Goal: Find contact information: Find contact information

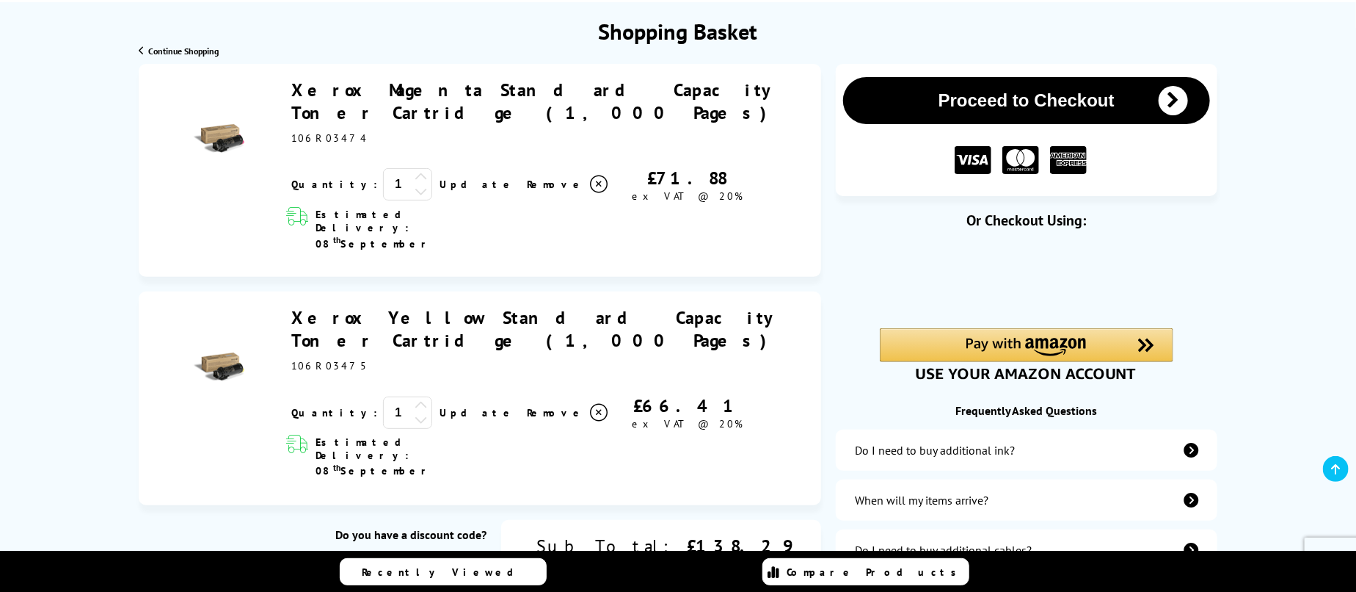
scroll to position [77, 0]
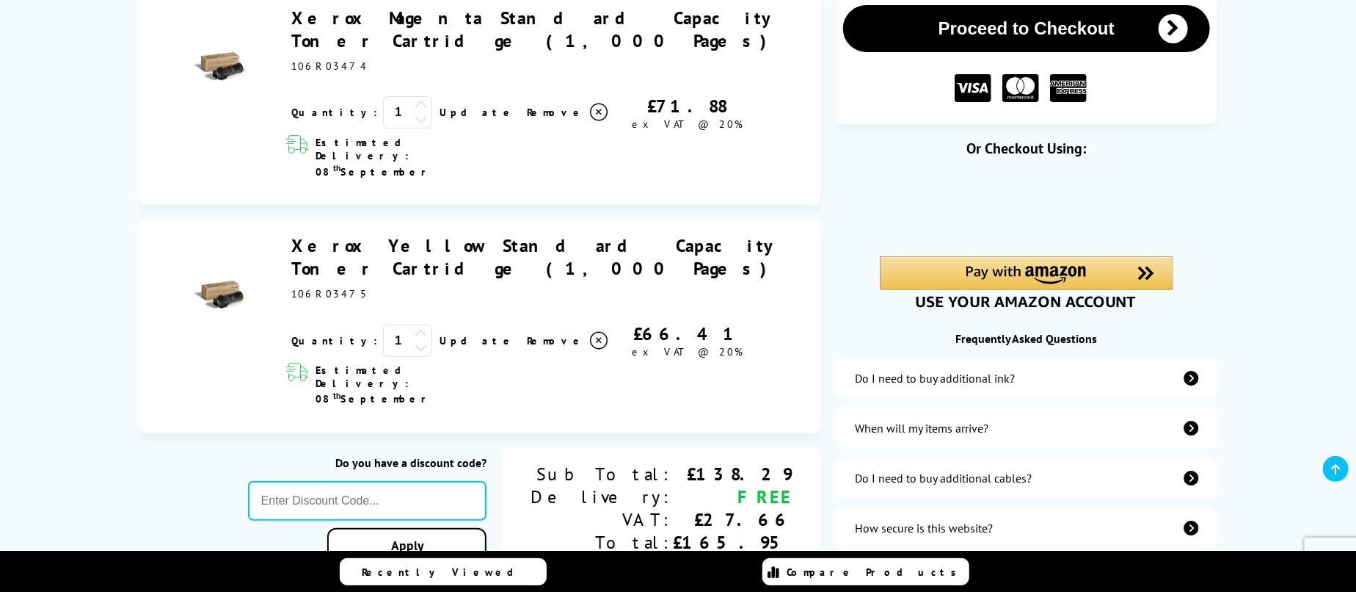
scroll to position [386, 0]
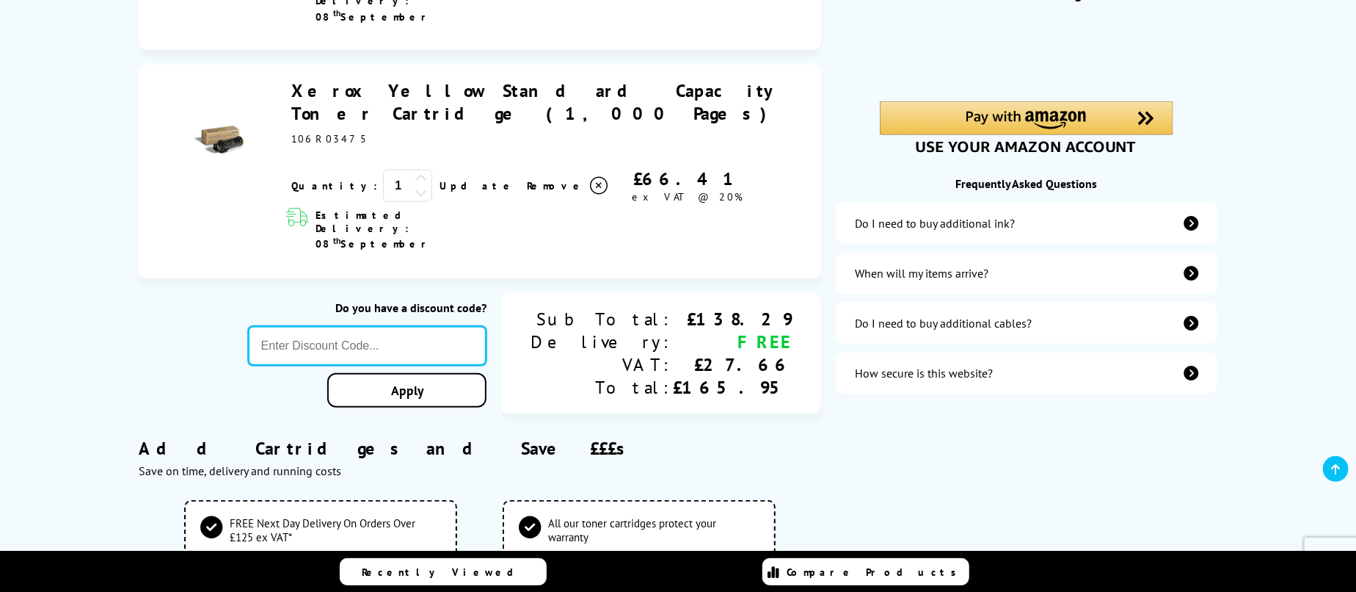
click at [439, 326] on input "text" at bounding box center [367, 346] width 239 height 40
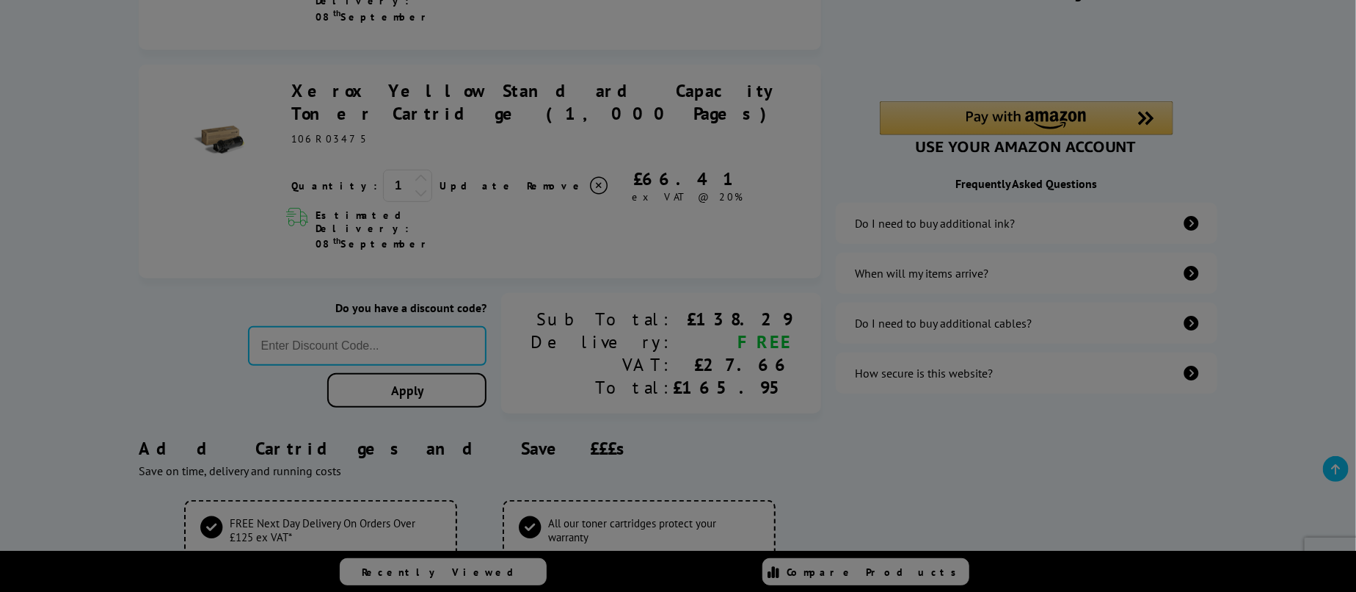
type input "666"
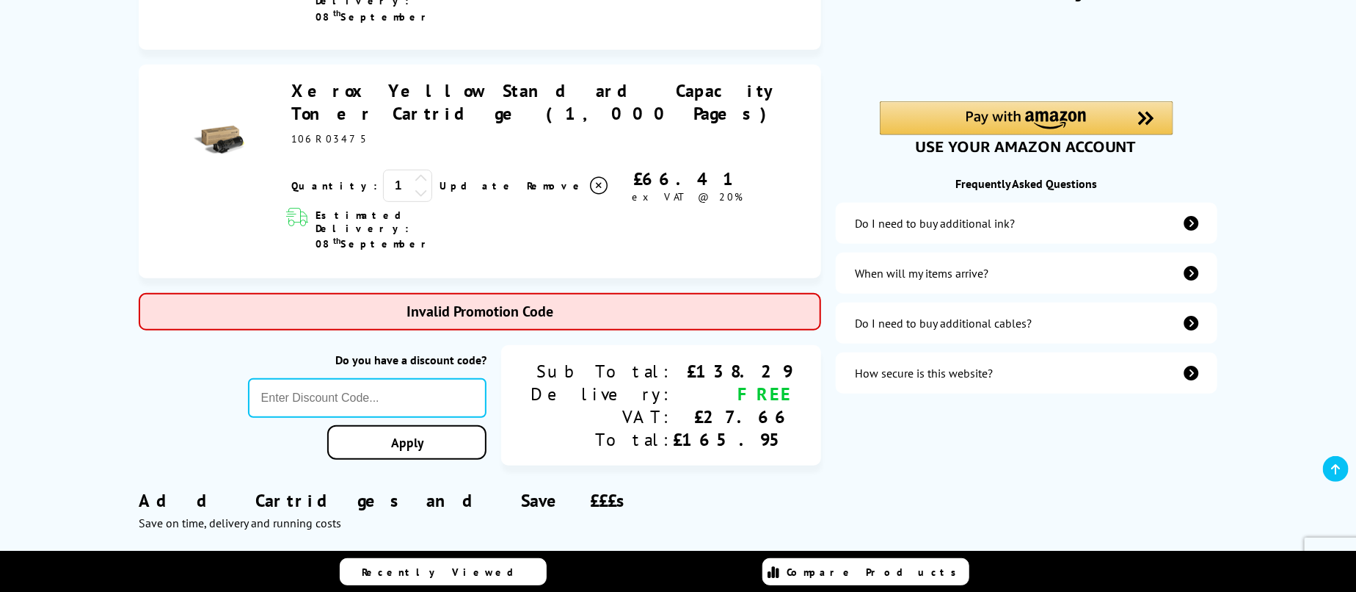
type input "STORY10"
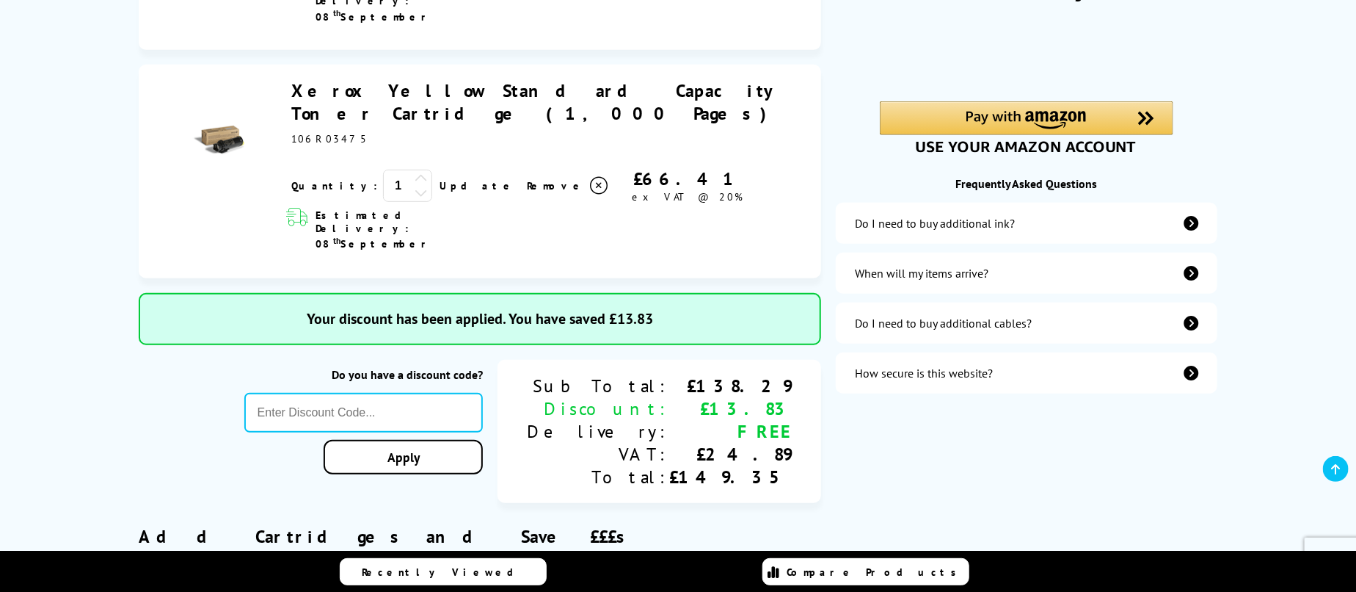
type input "666"
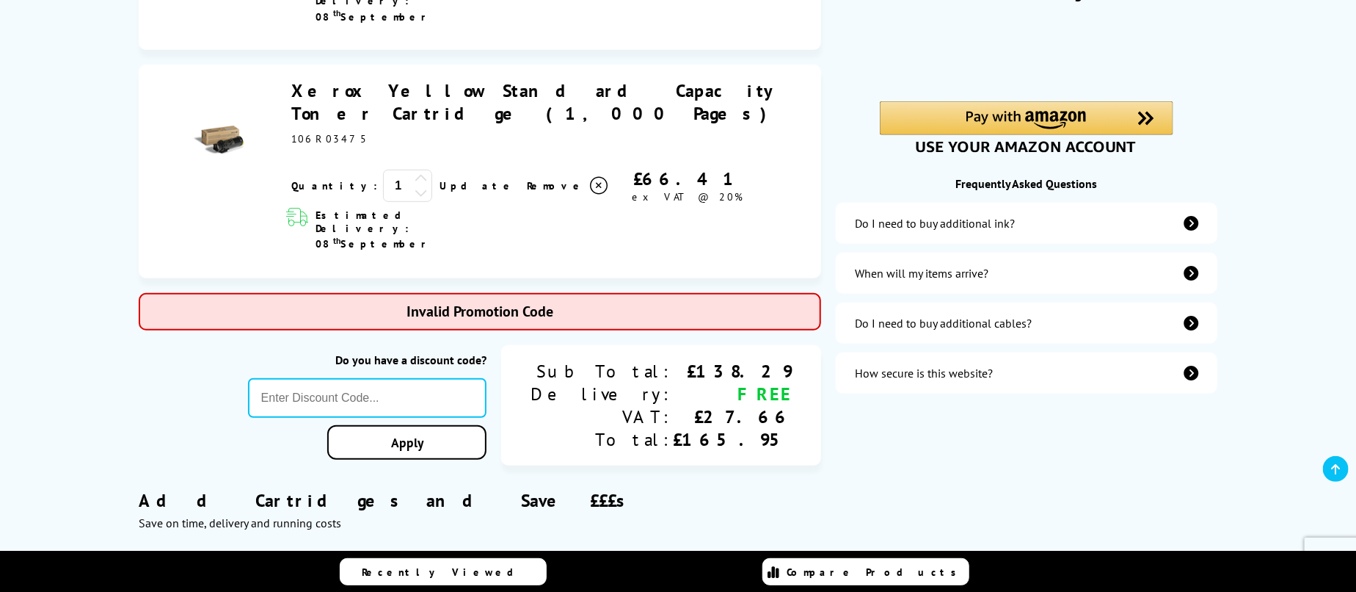
type input "FRPER10"
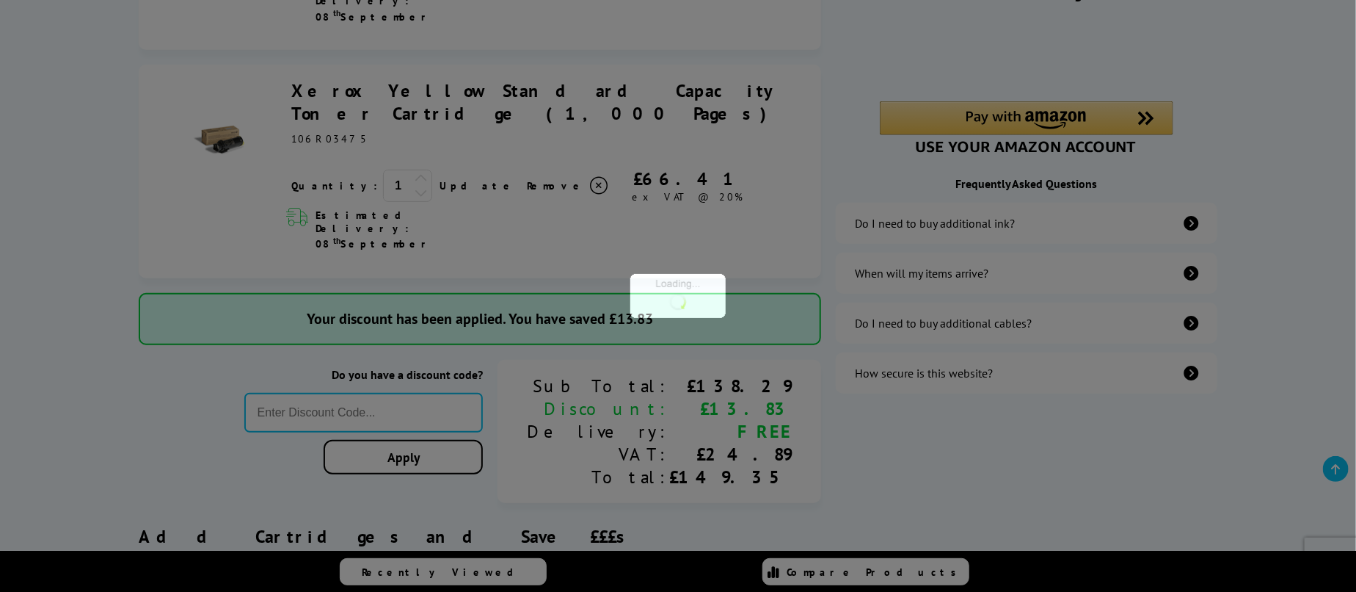
type input "666"
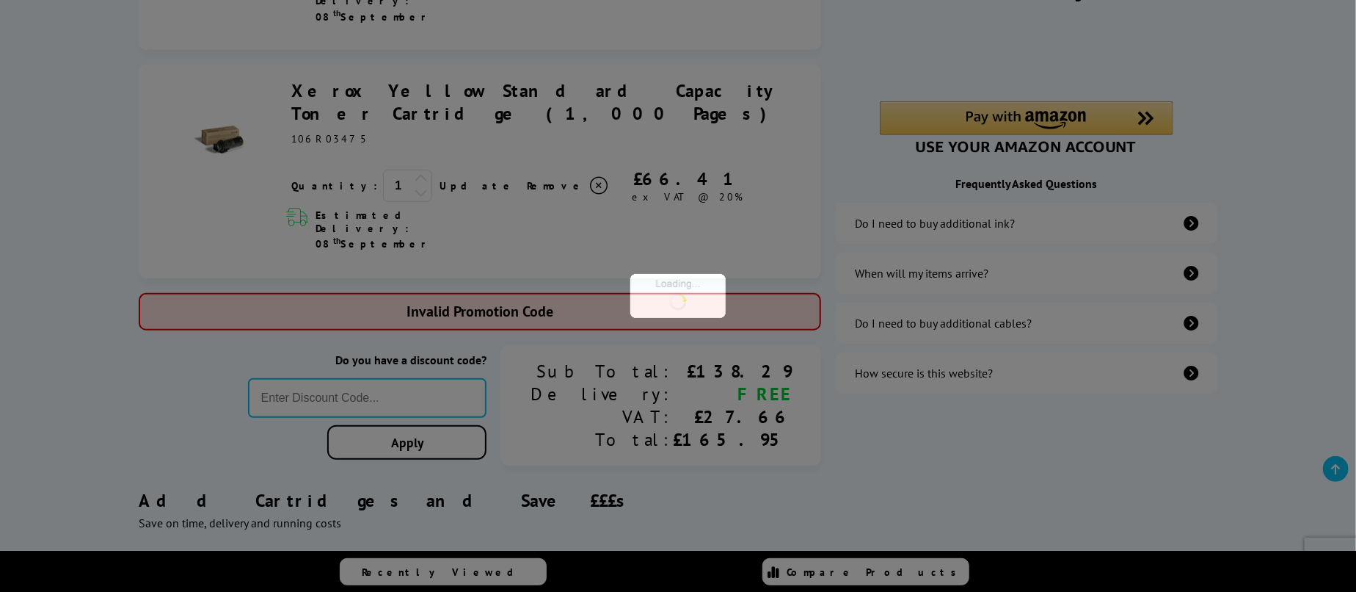
type input "5FOR50"
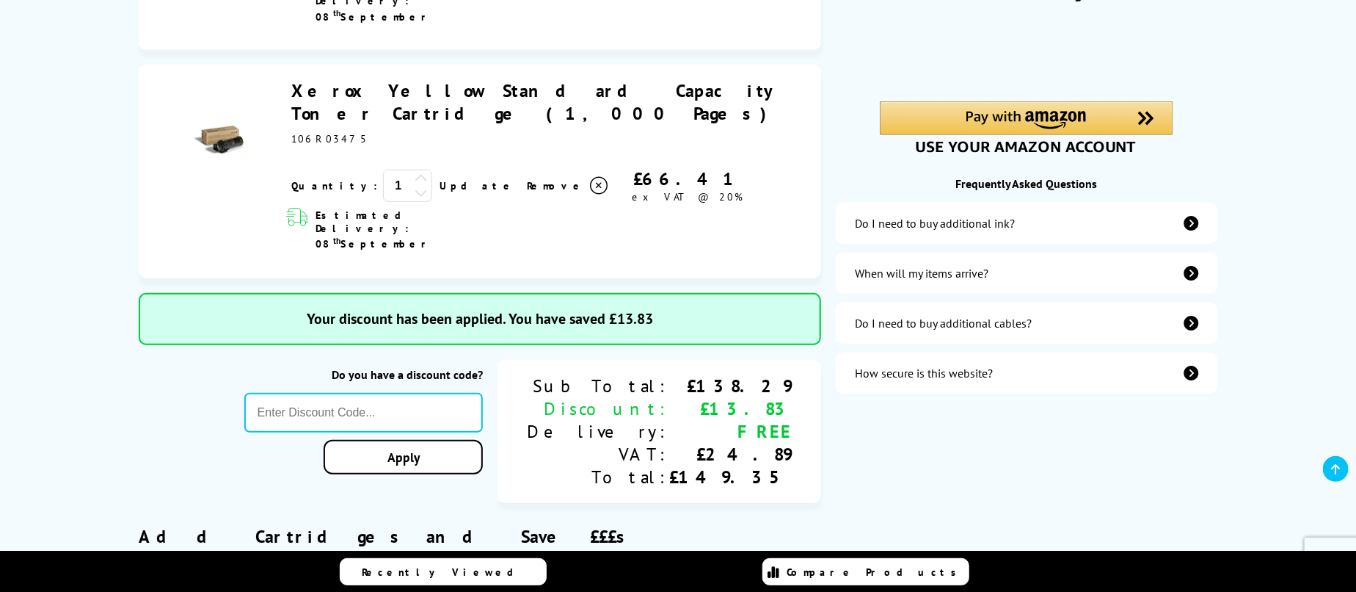
type input "666"
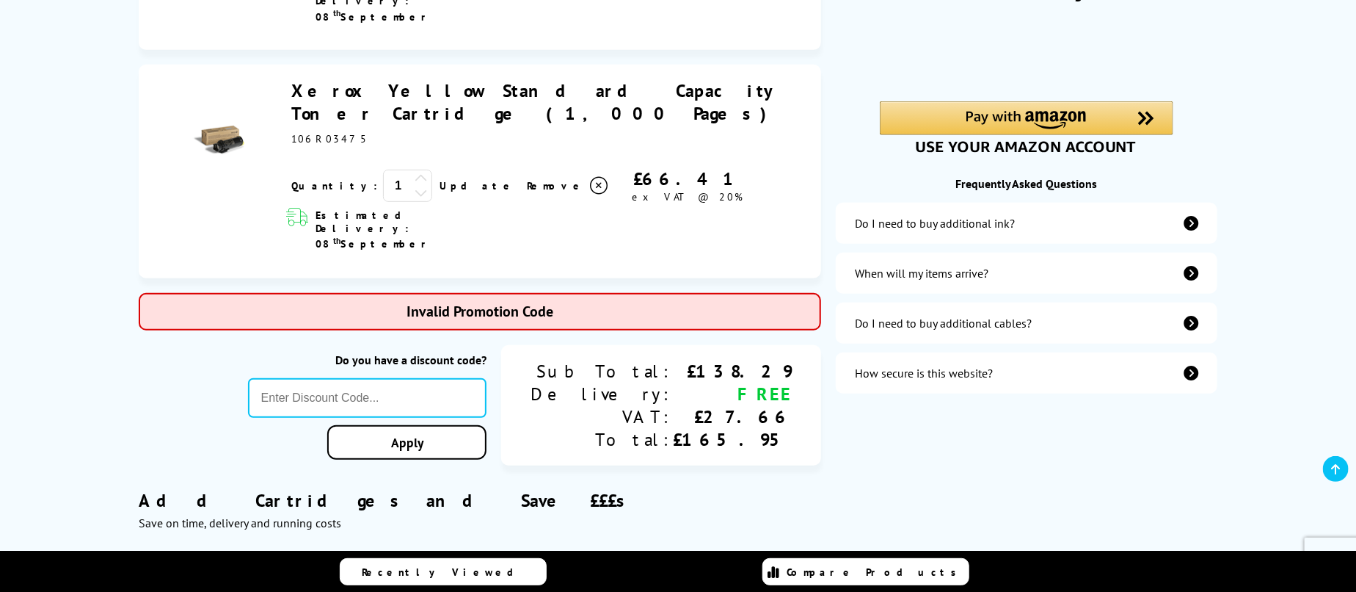
type input "CONSMW10"
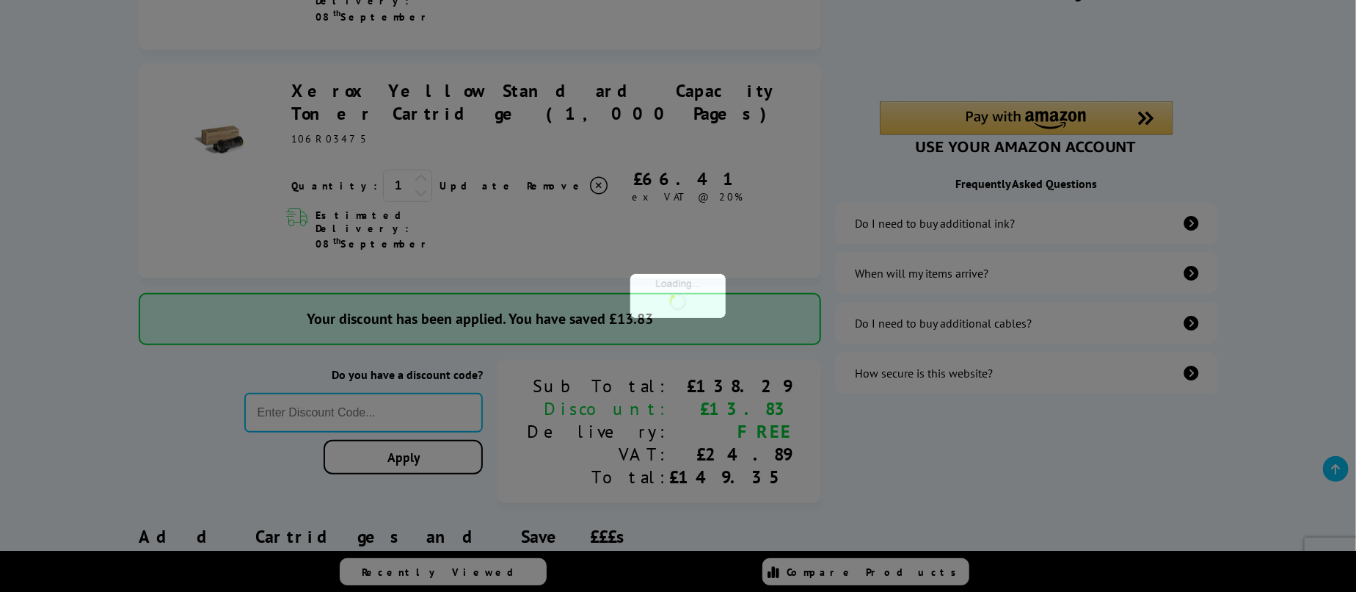
type input "666"
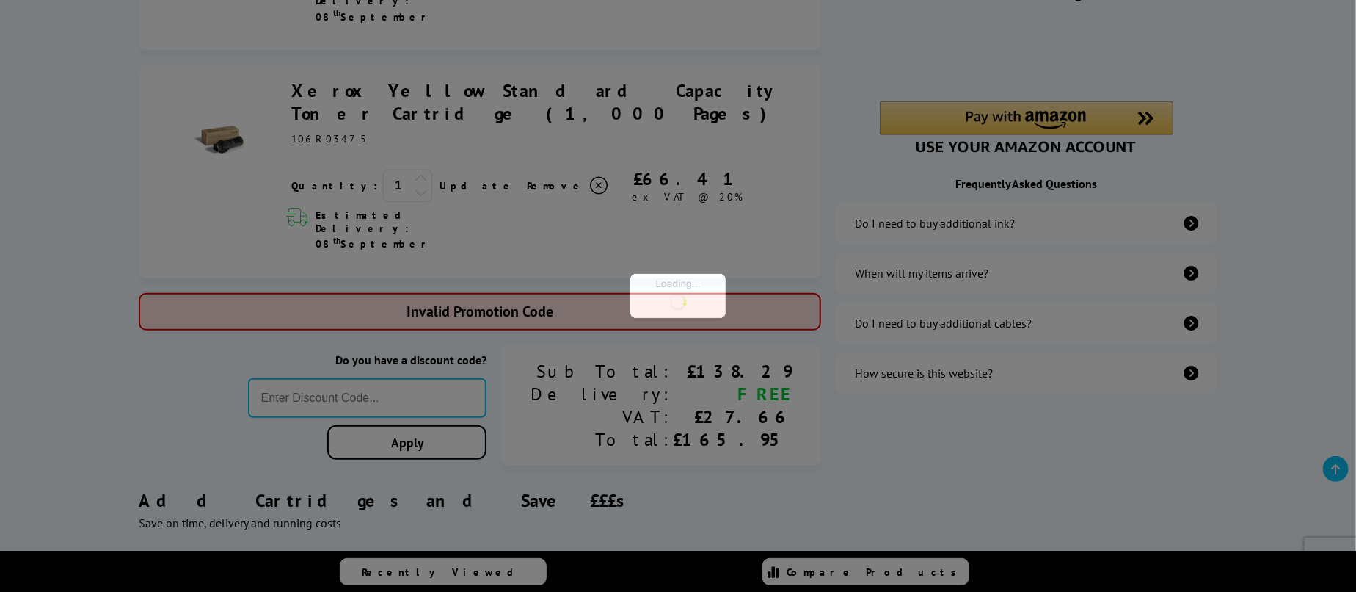
type input "Q2A4100"
type input "666"
type input "A3X5"
type input "666"
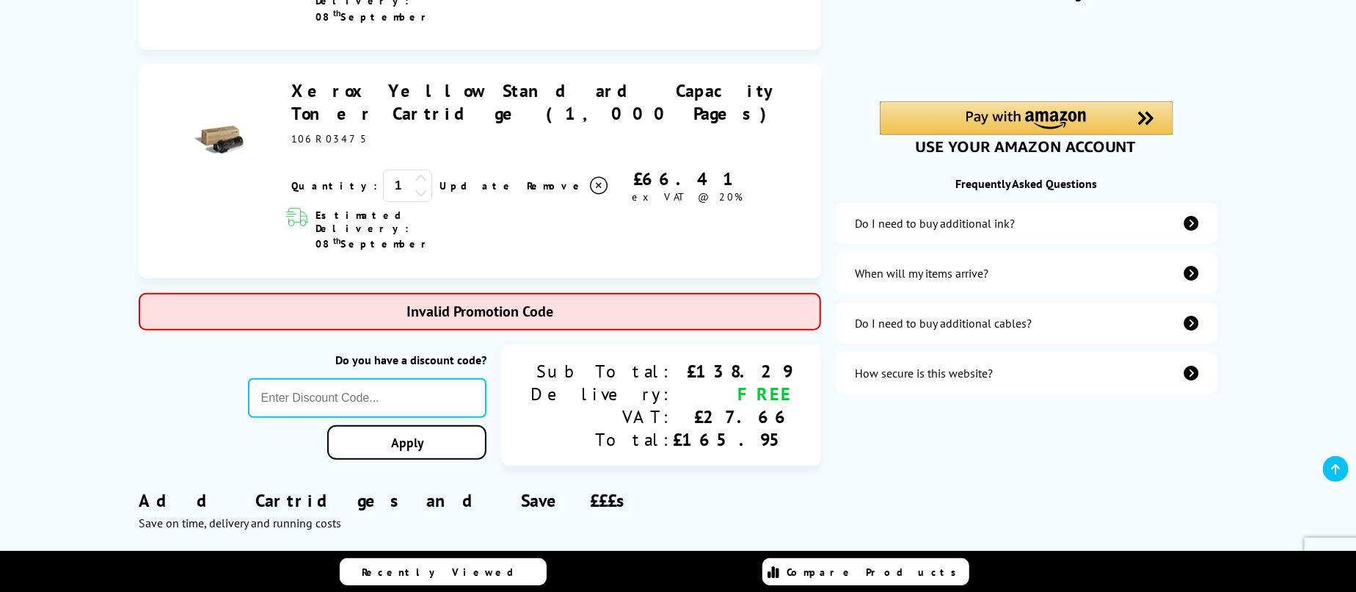
type input "LOYALTY2021"
type input "666"
type input "XEROX"
type input "666"
type input "HL77GW14"
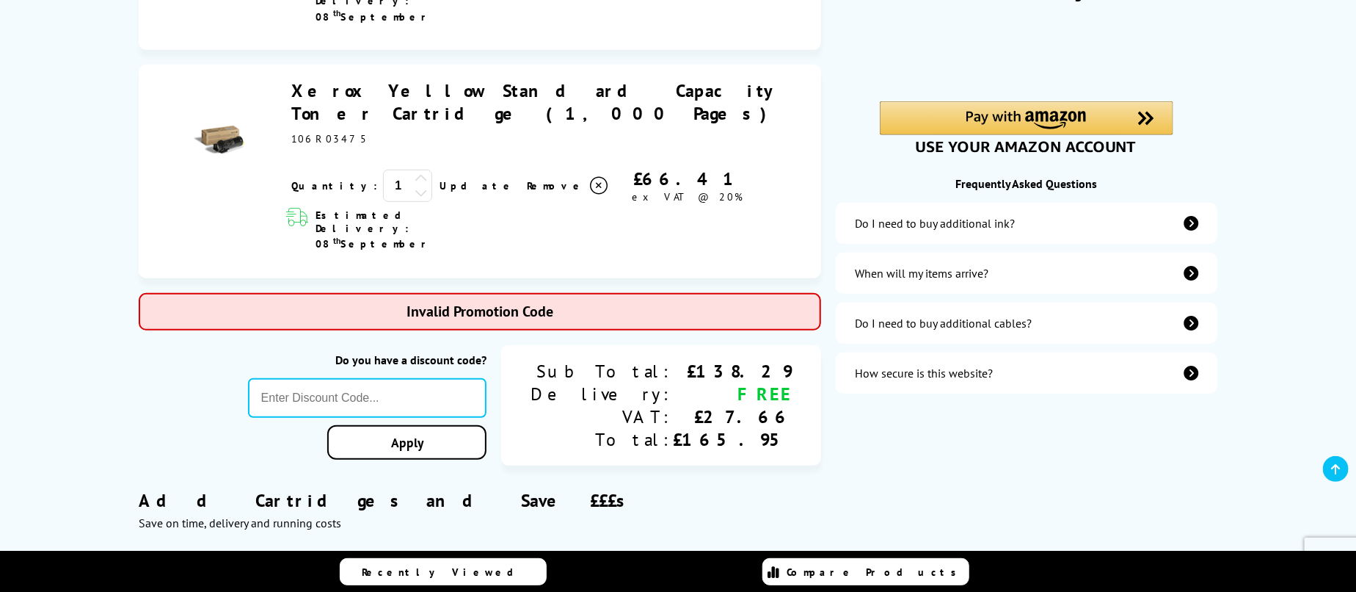
type input "666"
type input "LOYALTY2020"
type input "666"
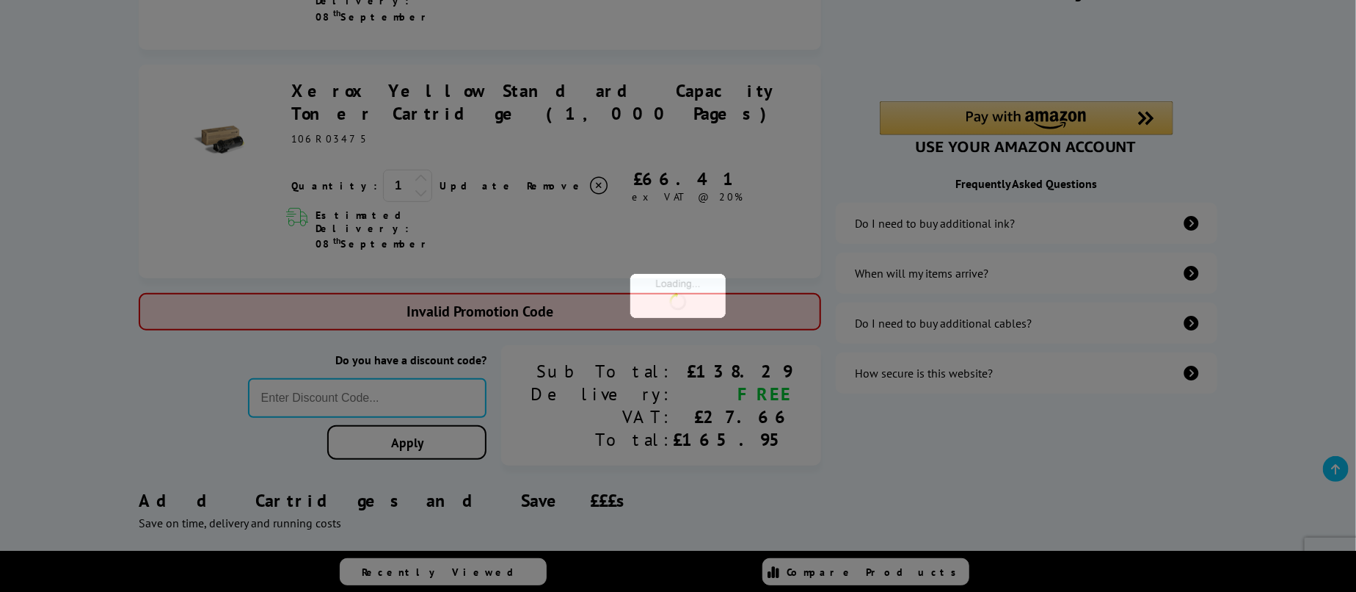
type input "Q2ML50"
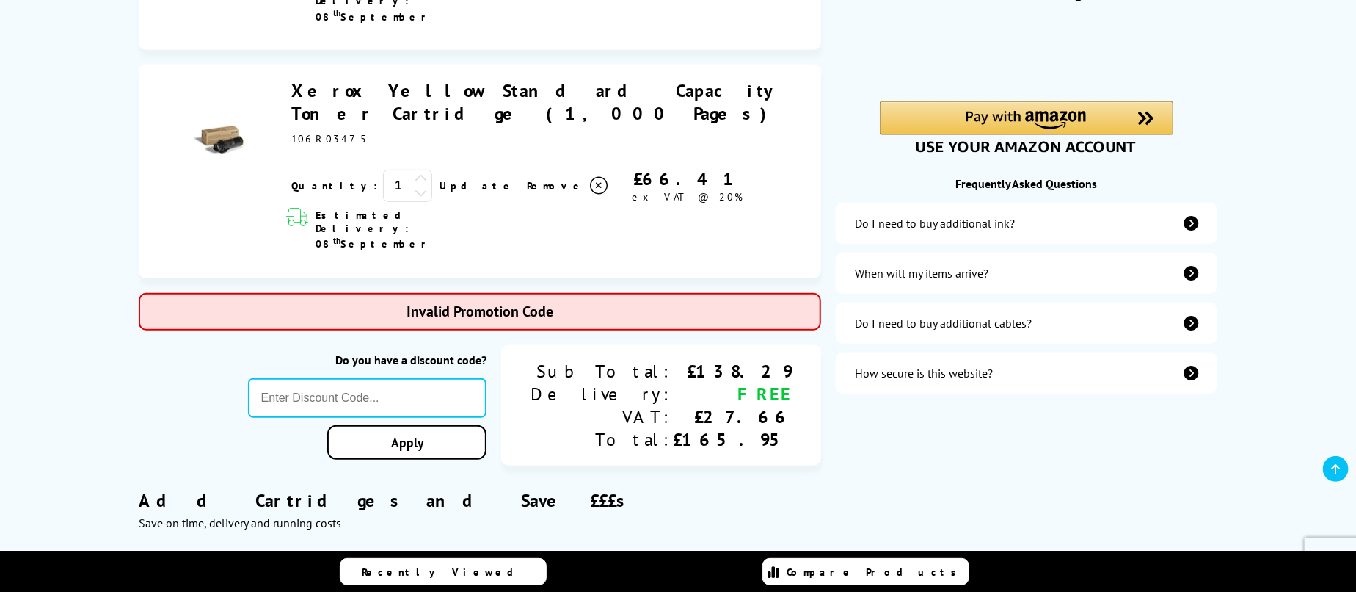
type input "666"
type input "[DATE]"
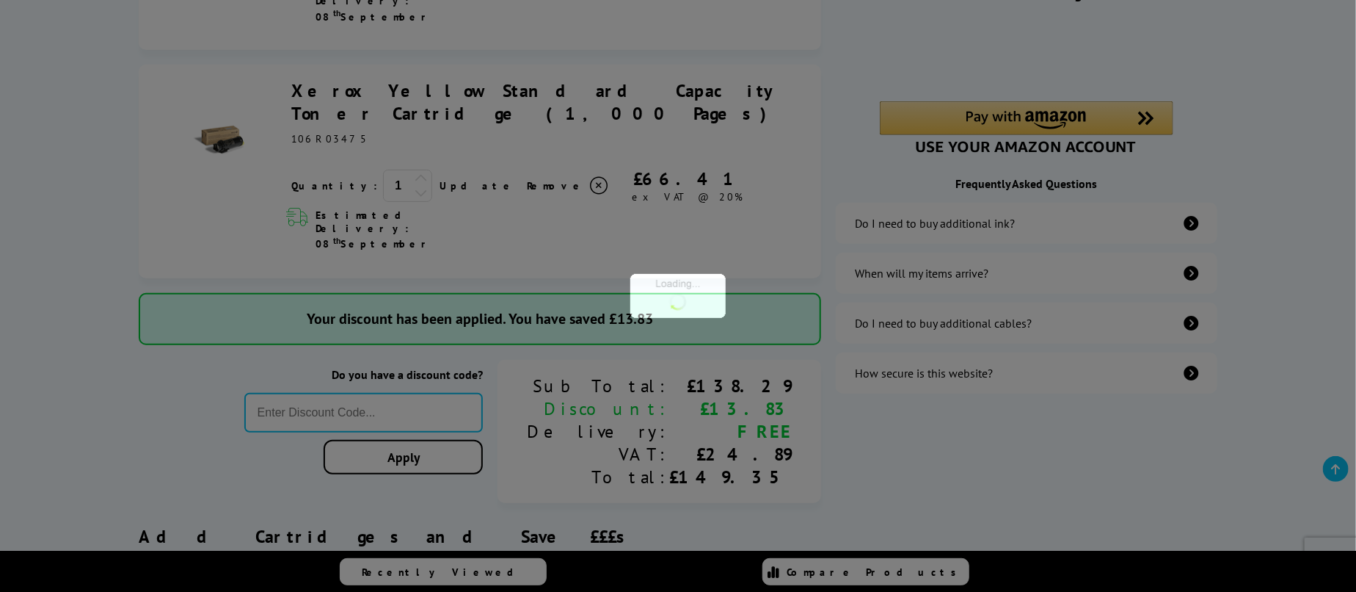
type input "666"
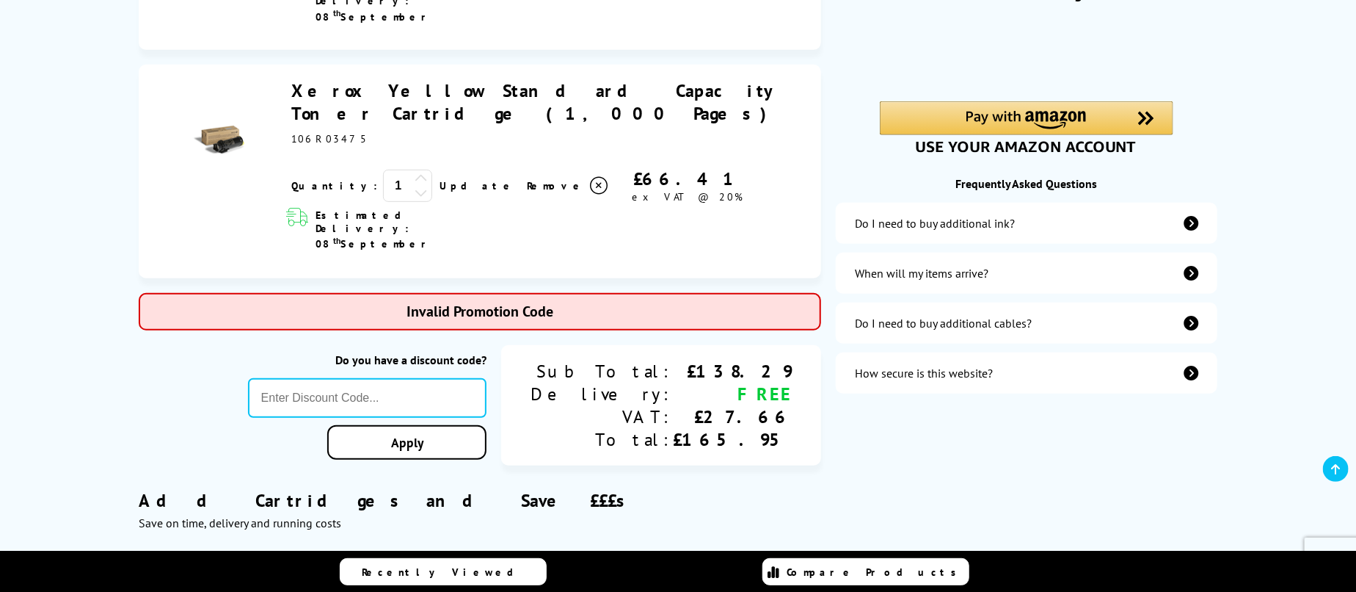
type input "SPRINGFIVE"
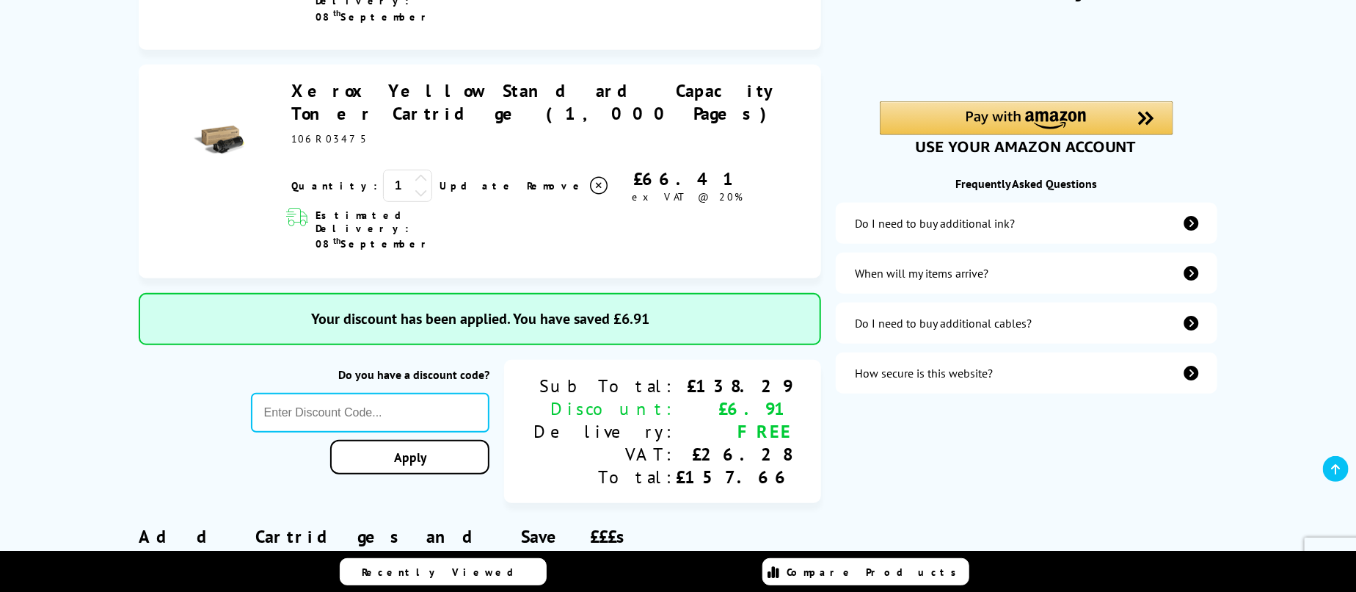
type input "666"
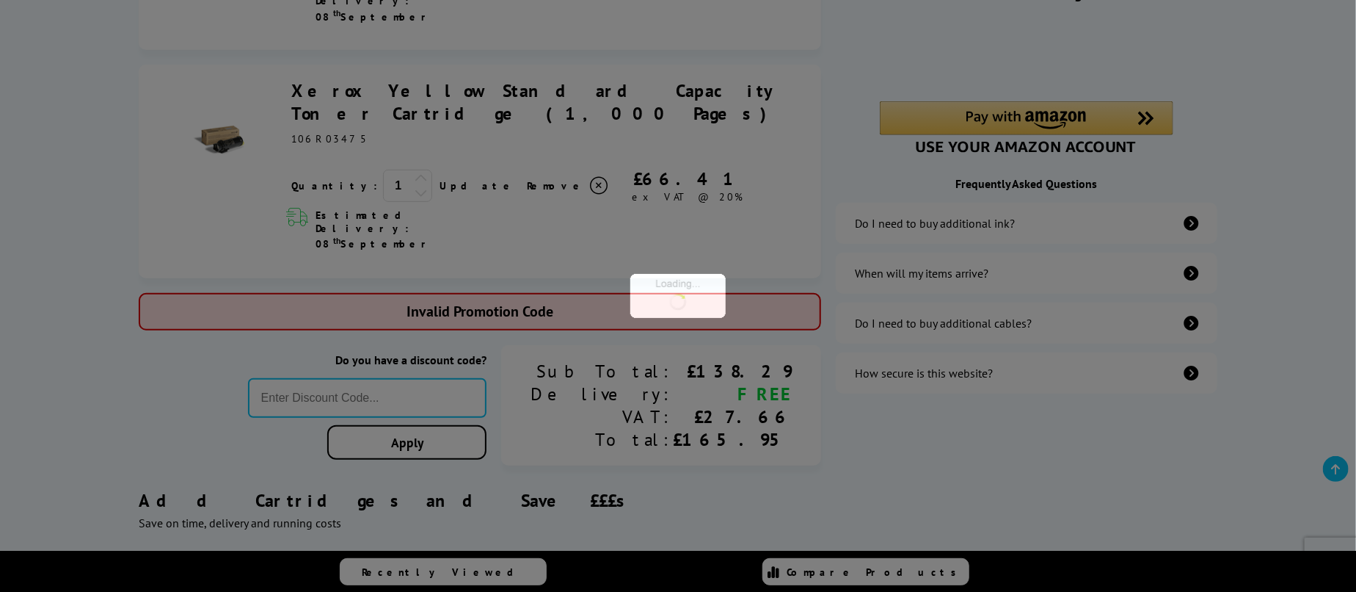
type input "PRINTERFIVE"
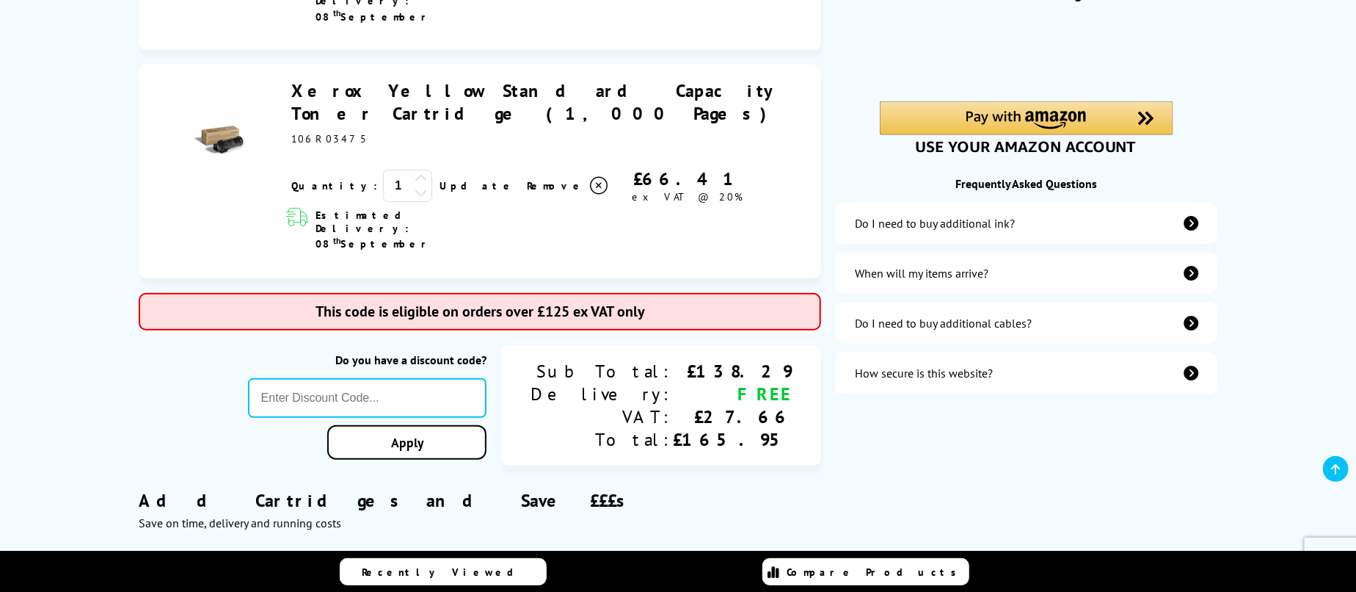
type input "666"
type input "STORY10"
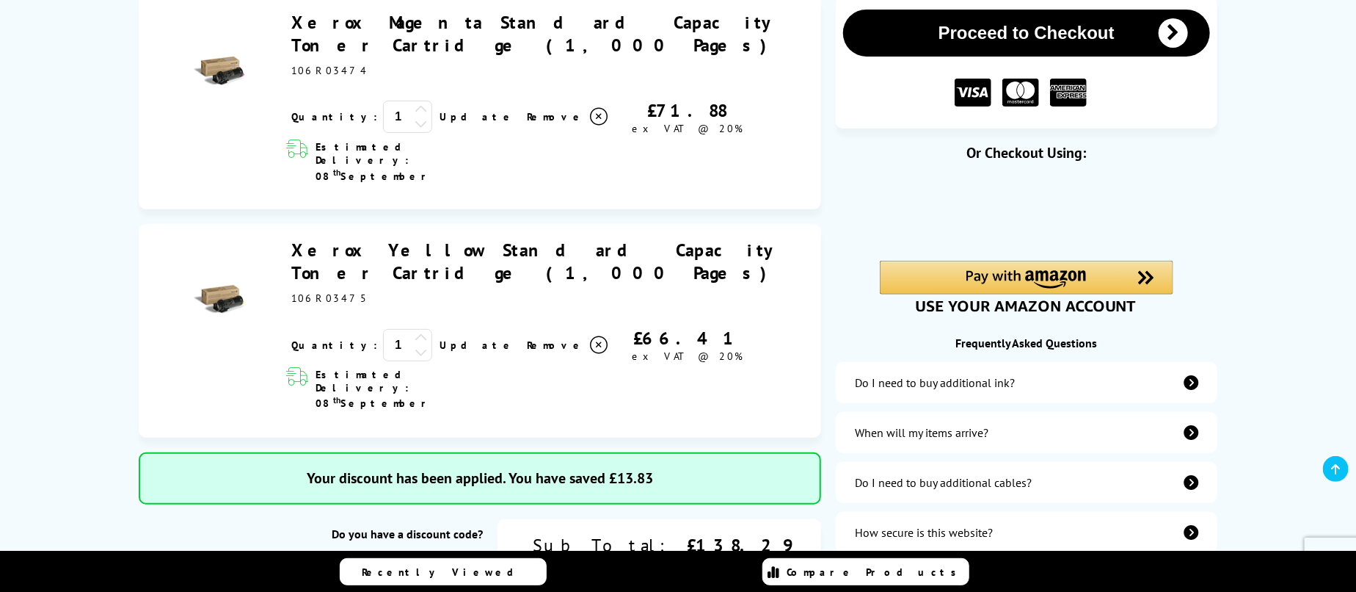
scroll to position [0, 0]
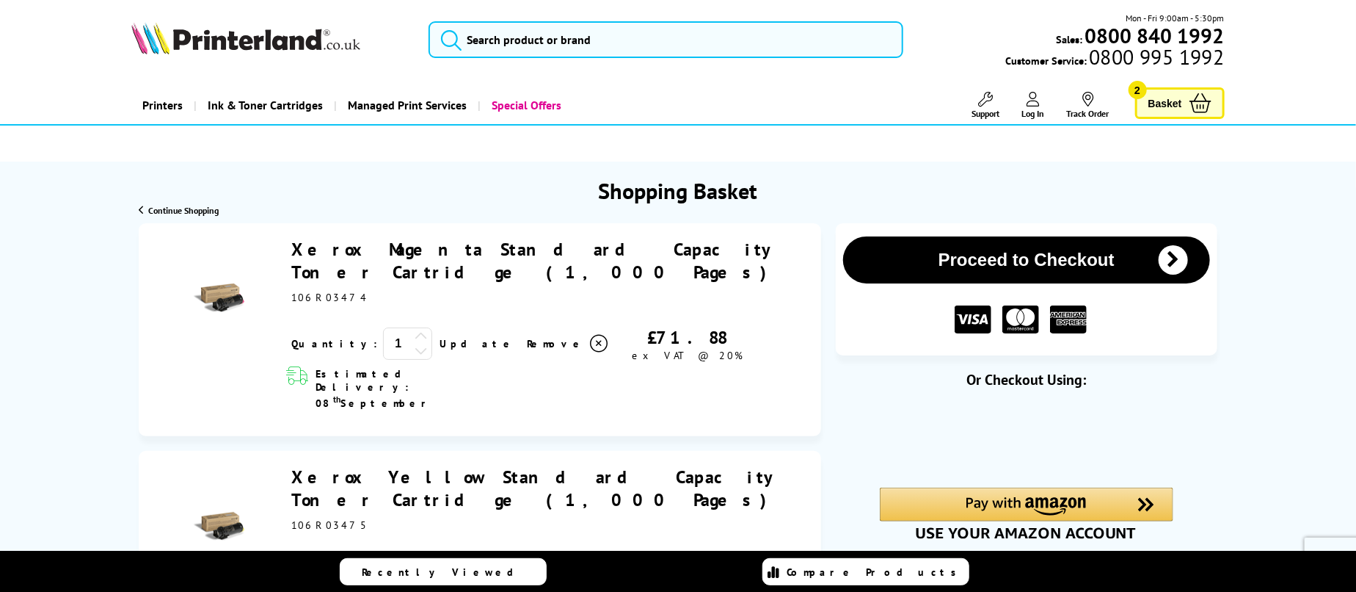
drag, startPoint x: 985, startPoint y: 101, endPoint x: 961, endPoint y: 129, distance: 36.9
click at [985, 101] on icon at bounding box center [986, 99] width 15 height 15
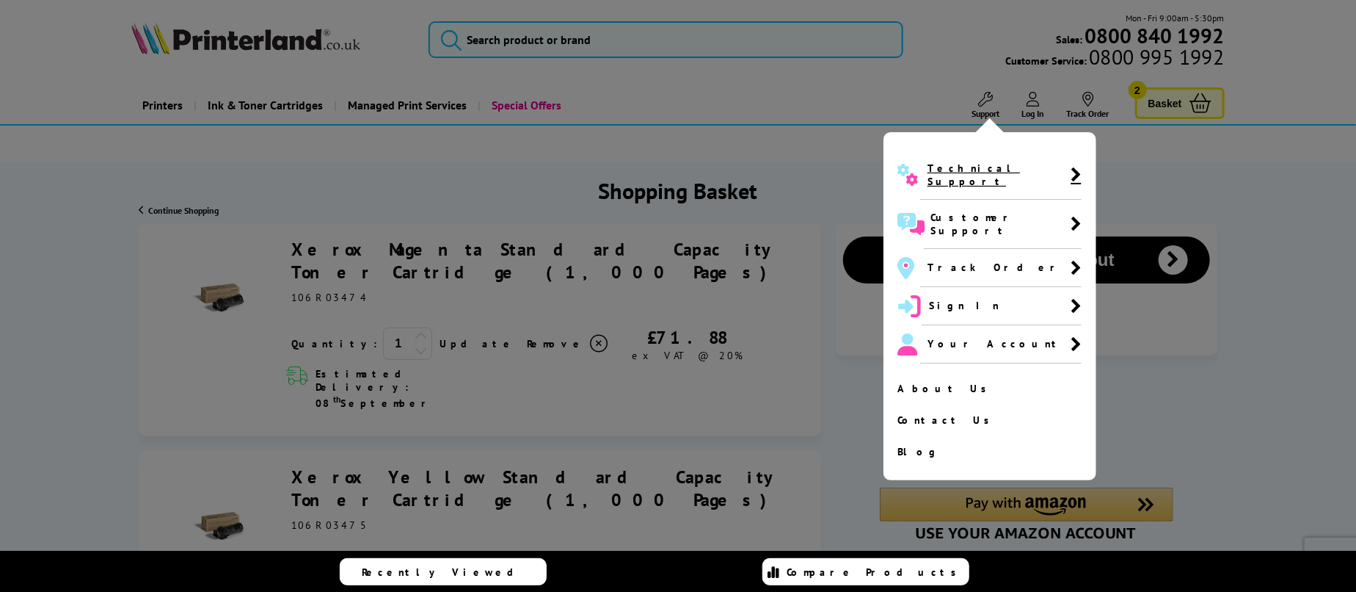
click at [955, 163] on span "Technical Support" at bounding box center [999, 174] width 143 height 26
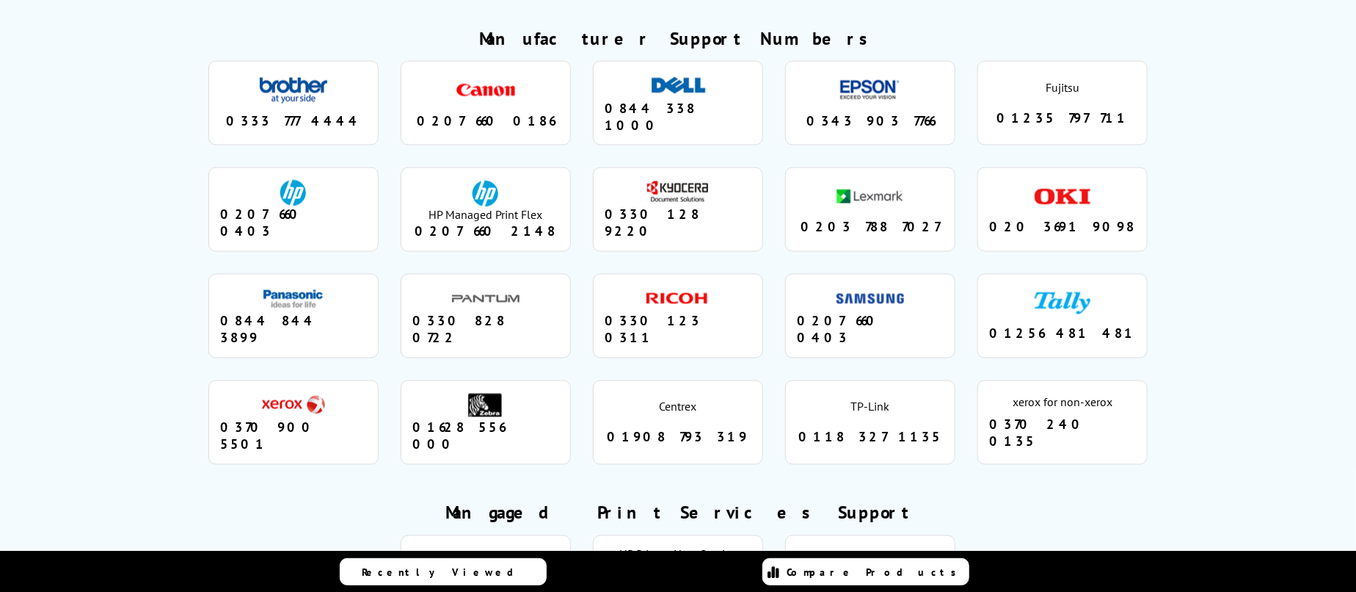
scroll to position [1395, 0]
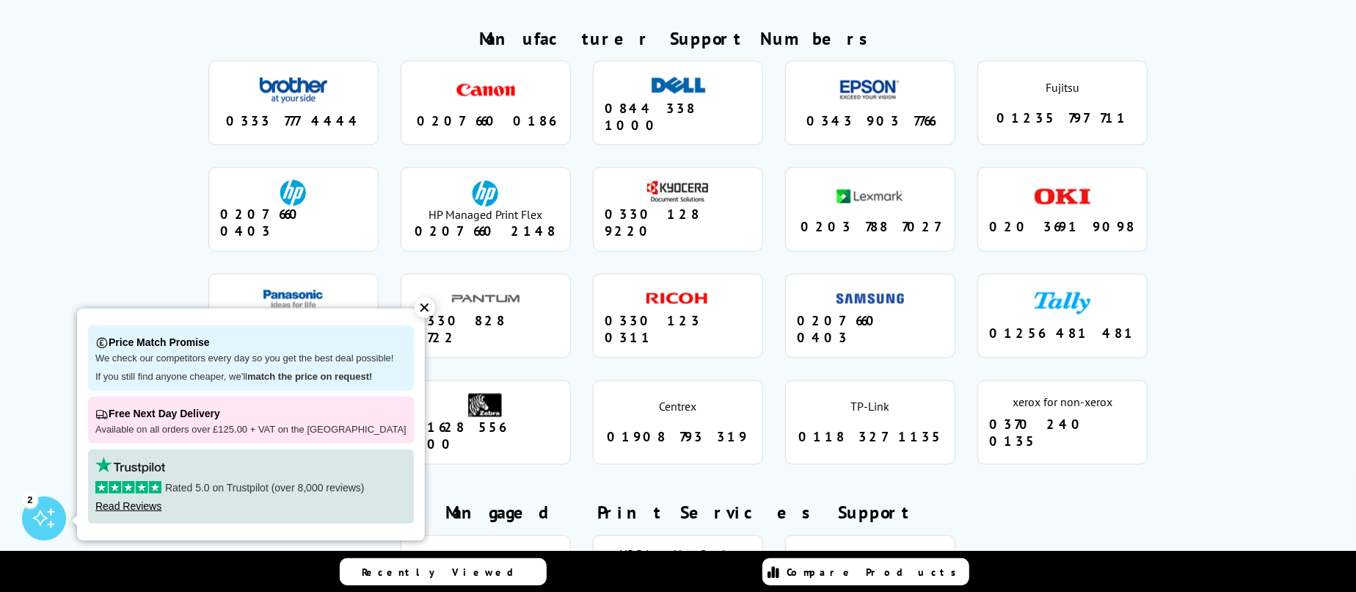
click at [415, 312] on div "✕" at bounding box center [425, 307] width 21 height 21
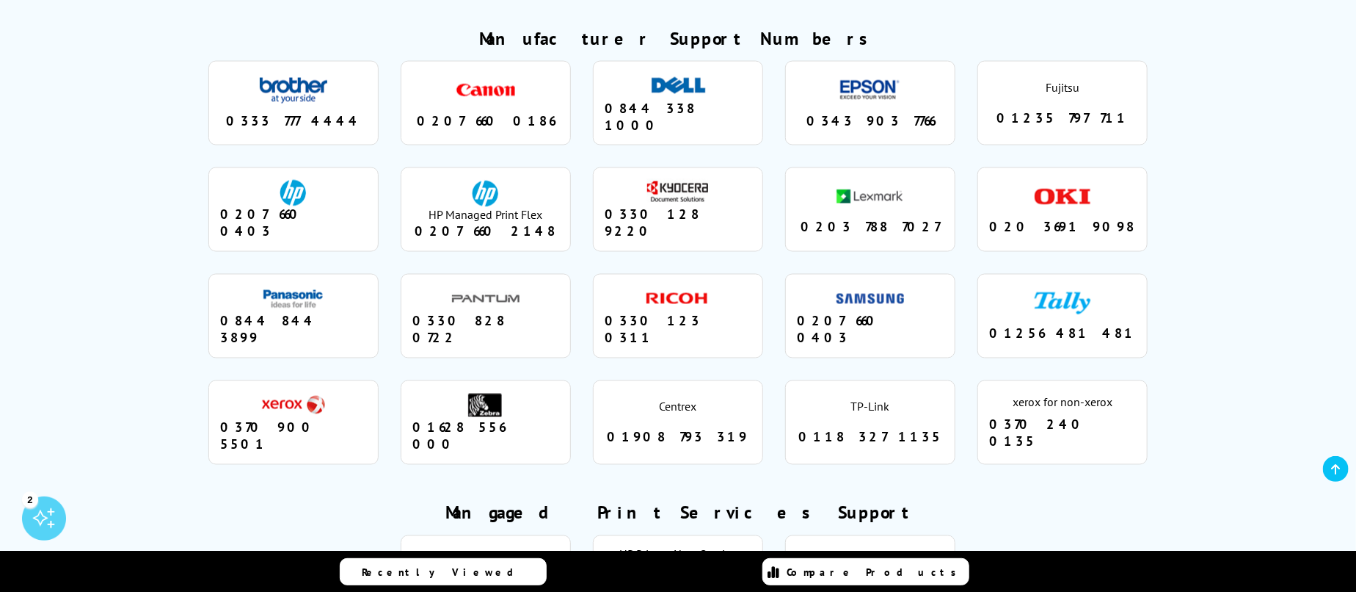
click at [279, 419] on div "0370 900 5501" at bounding box center [293, 436] width 147 height 34
click at [318, 392] on div "xerox" at bounding box center [294, 405] width 68 height 27
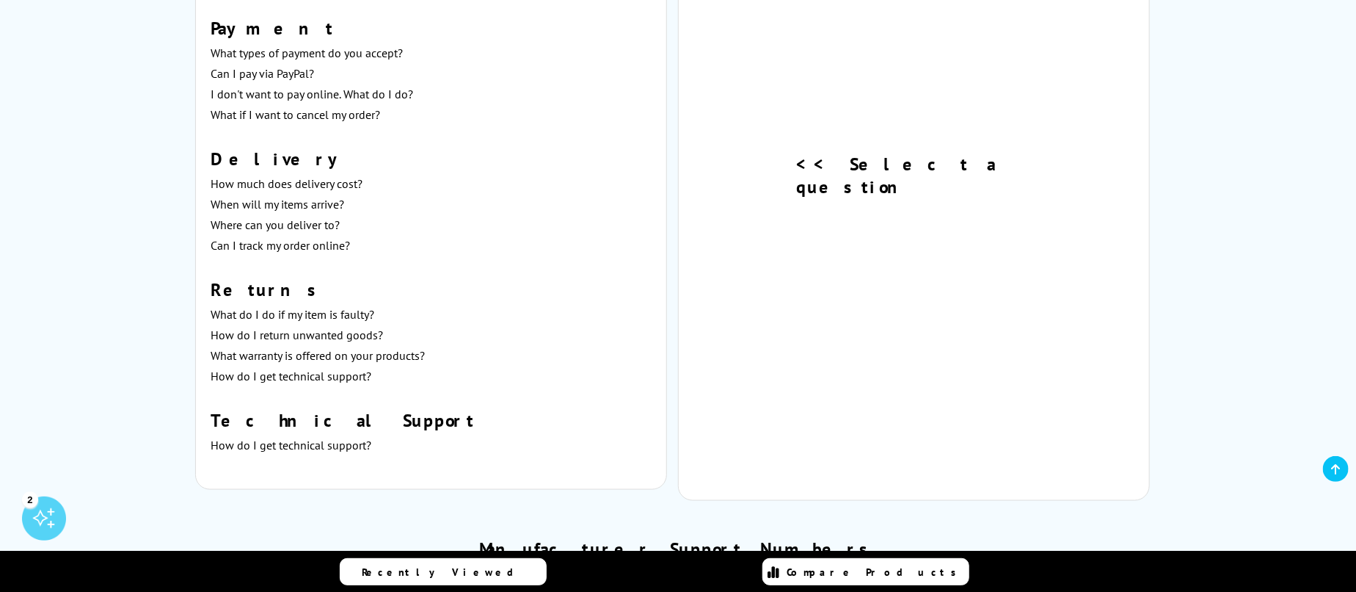
scroll to position [854, 0]
